Goal: Task Accomplishment & Management: Use online tool/utility

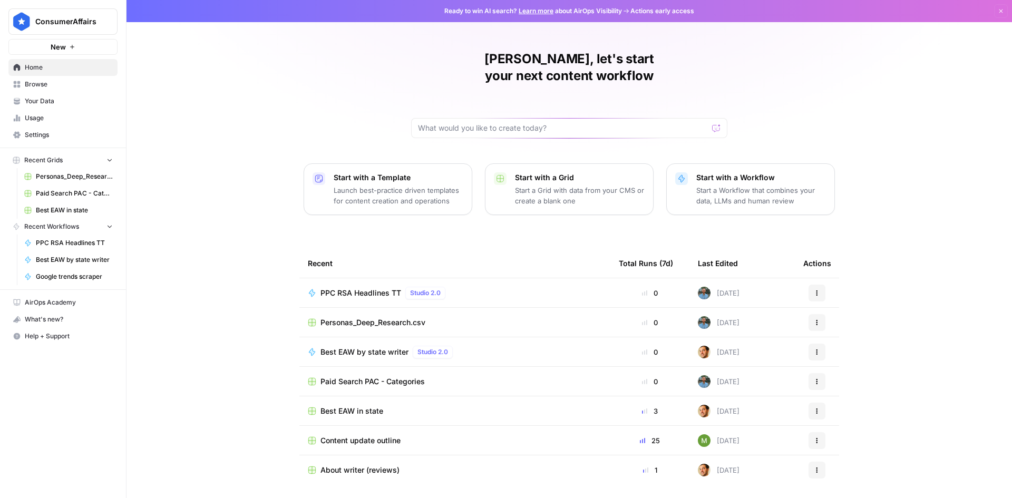
click at [48, 88] on span "Browse" at bounding box center [69, 84] width 88 height 9
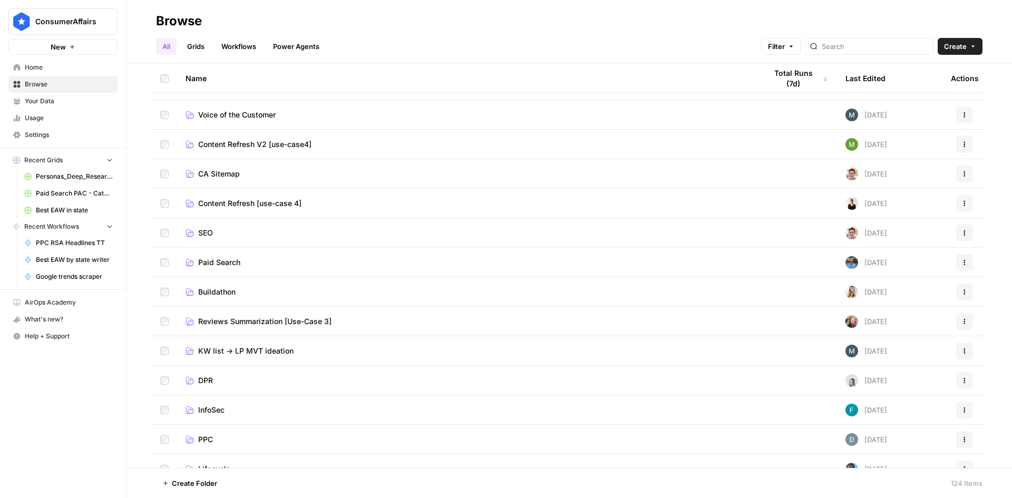
scroll to position [53, 0]
click at [205, 379] on span "DPR" at bounding box center [205, 380] width 15 height 11
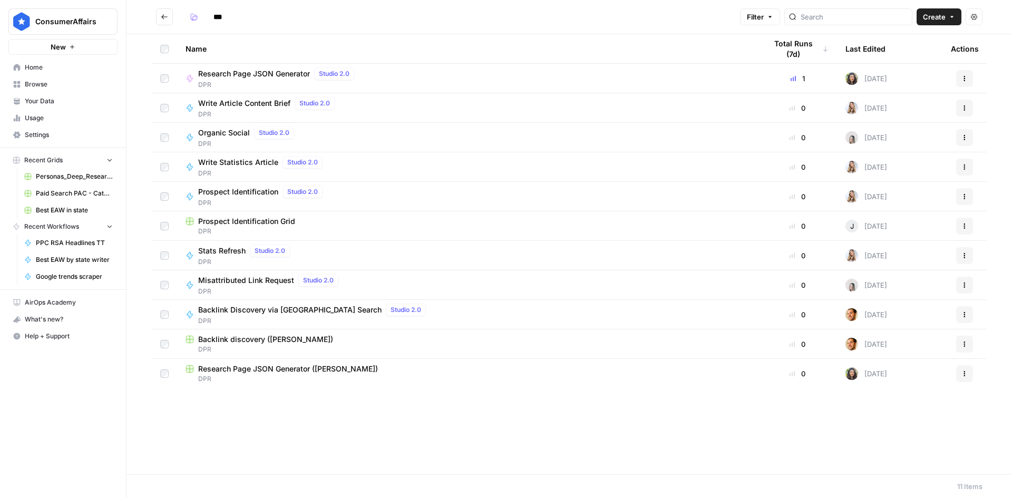
click at [256, 194] on span "Prospect Identification" at bounding box center [238, 192] width 80 height 11
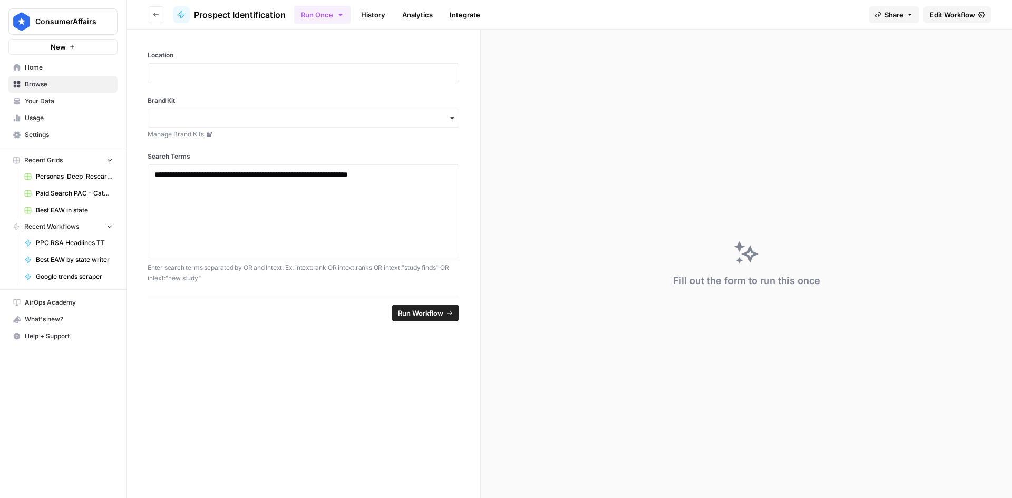
click at [152, 14] on button "Go back" at bounding box center [156, 14] width 17 height 17
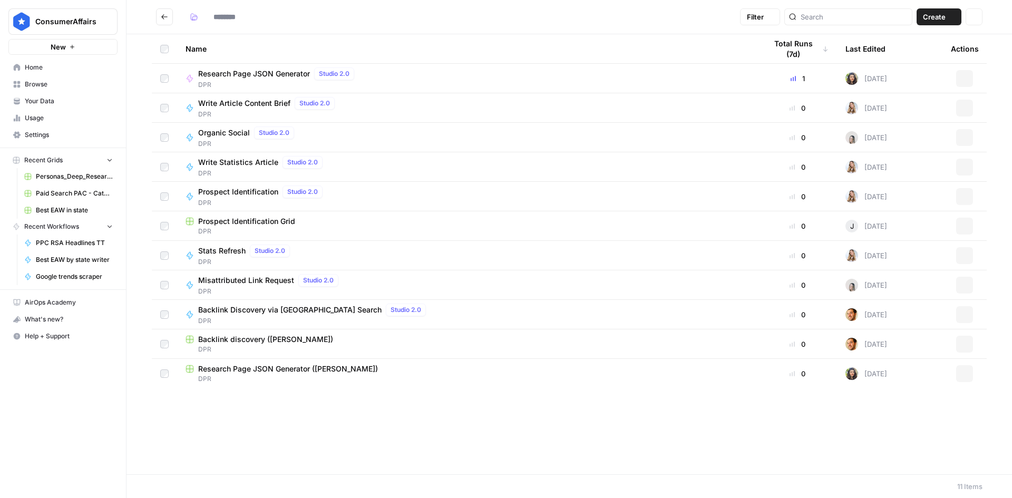
type input "***"
click at [249, 75] on span "Prospect Identification" at bounding box center [238, 73] width 80 height 11
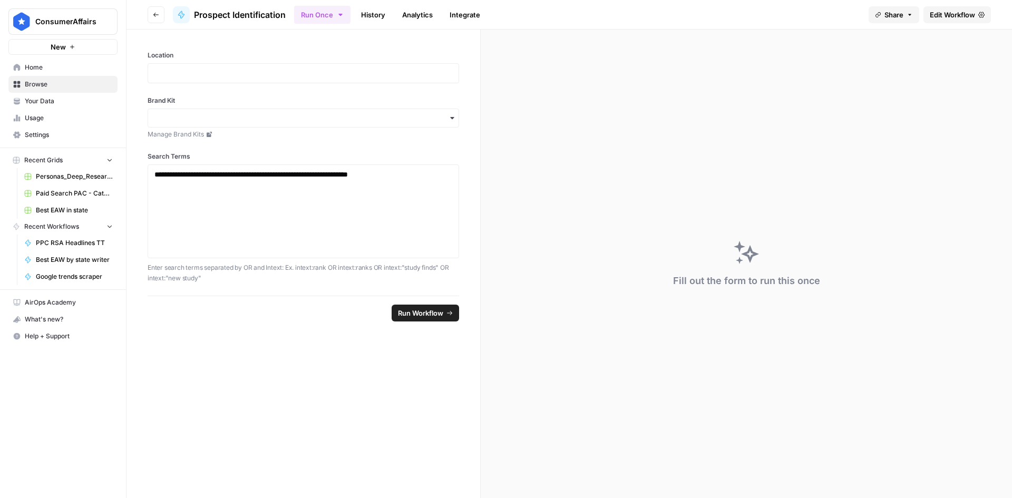
click at [375, 11] on link "History" at bounding box center [373, 14] width 37 height 17
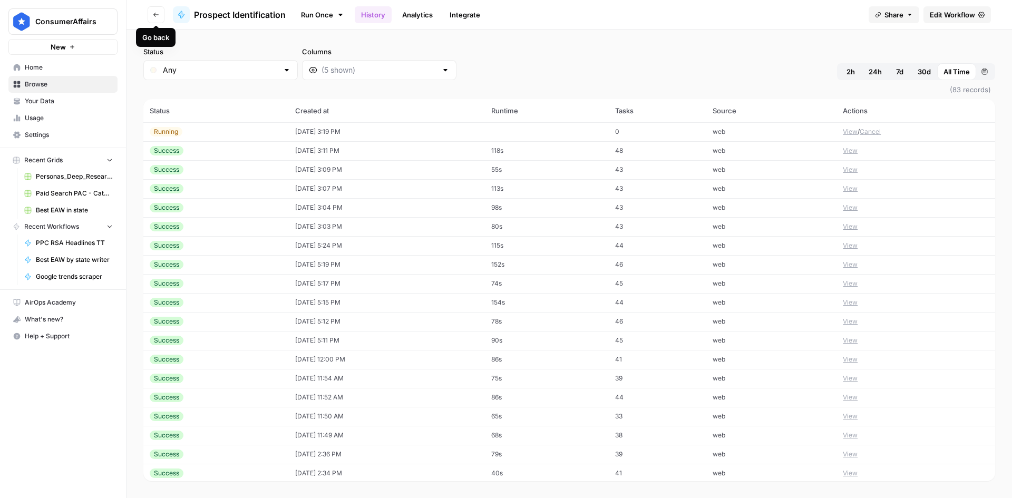
click at [154, 15] on icon "button" at bounding box center [155, 15] width 5 height 4
